Goal: Information Seeking & Learning: Check status

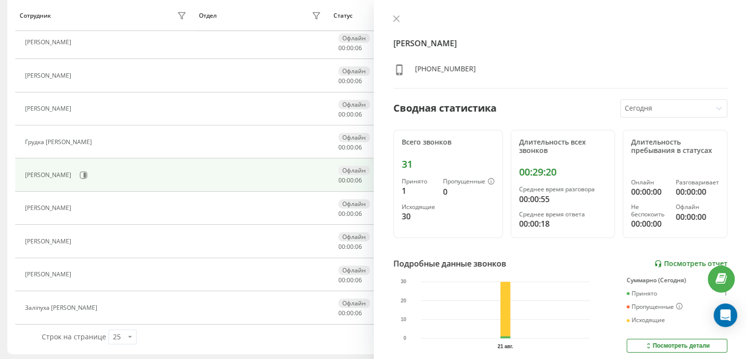
click at [687, 261] on link "Посмотреть отчет" at bounding box center [690, 263] width 73 height 8
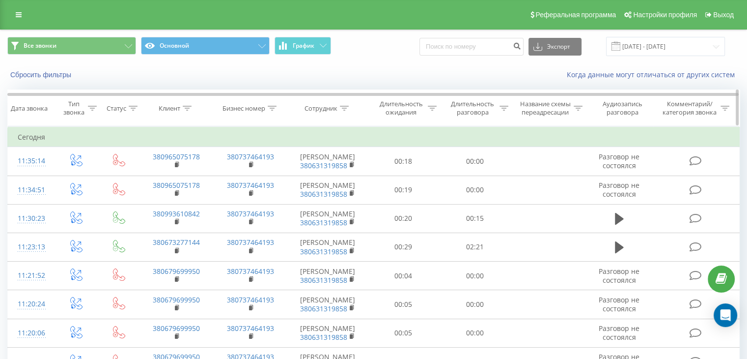
click at [504, 107] on icon at bounding box center [503, 108] width 9 height 5
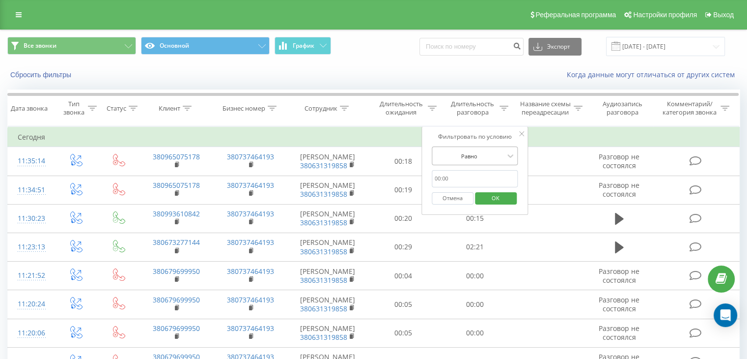
click at [495, 152] on div at bounding box center [470, 155] width 70 height 9
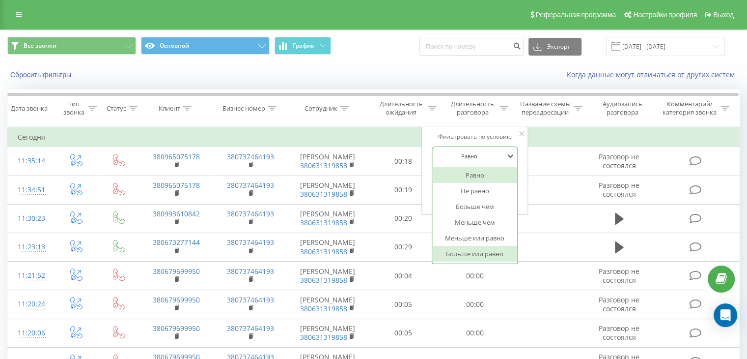
click at [471, 255] on div "Больше или равно" at bounding box center [474, 254] width 85 height 16
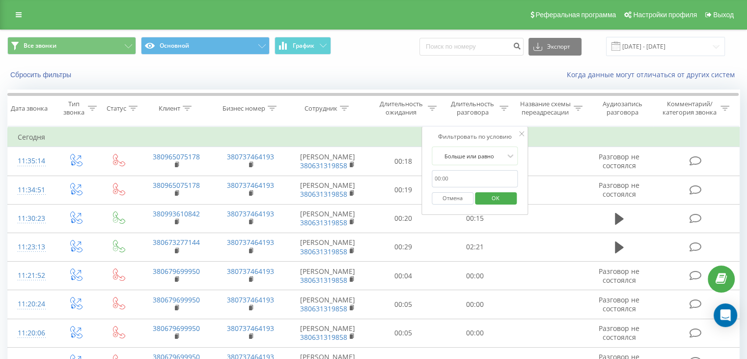
click at [453, 177] on input "text" at bounding box center [475, 178] width 86 height 17
type input "00:59"
click at [501, 197] on span "OK" at bounding box center [496, 197] width 28 height 15
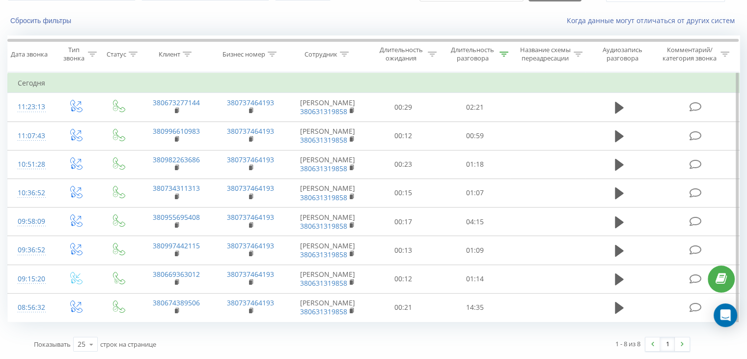
scroll to position [113, 0]
